Goal: Transaction & Acquisition: Purchase product/service

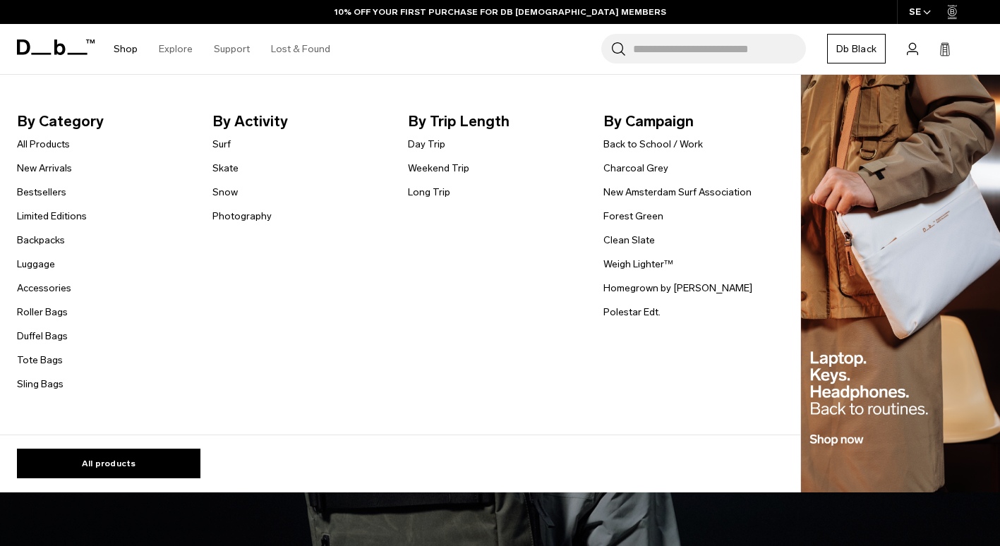
click at [126, 48] on link "Shop" at bounding box center [126, 49] width 24 height 50
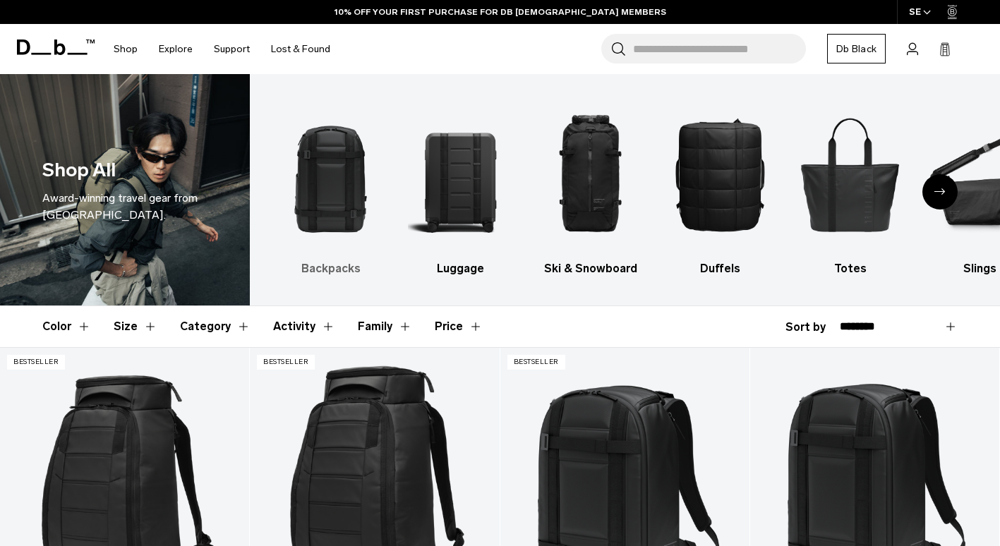
click at [333, 266] on h3 "Backpacks" at bounding box center [330, 269] width 105 height 17
